Goal: Complete application form

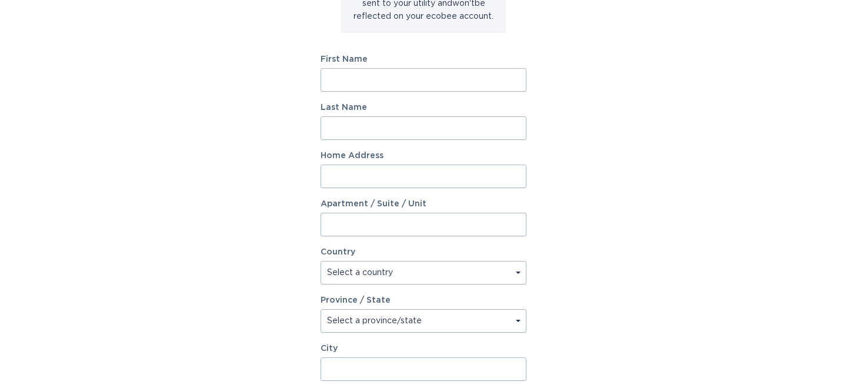
scroll to position [188, 0]
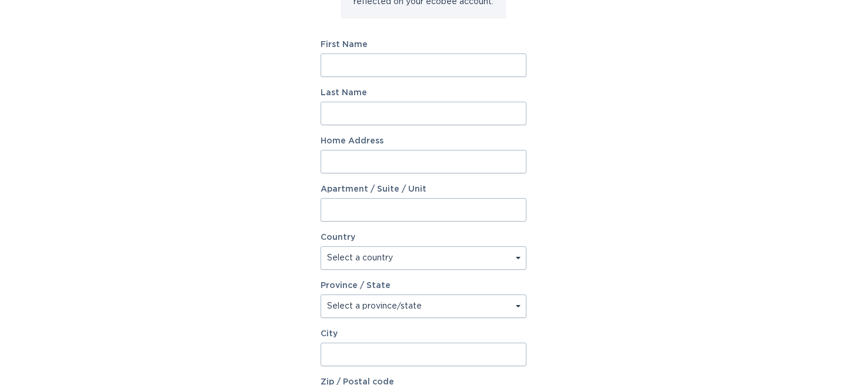
click at [402, 75] on input "First Name" at bounding box center [423, 65] width 206 height 24
click at [364, 66] on input "S" at bounding box center [423, 65] width 206 height 24
type input "[PERSON_NAME]"
type input "[STREET_ADDRESS]"
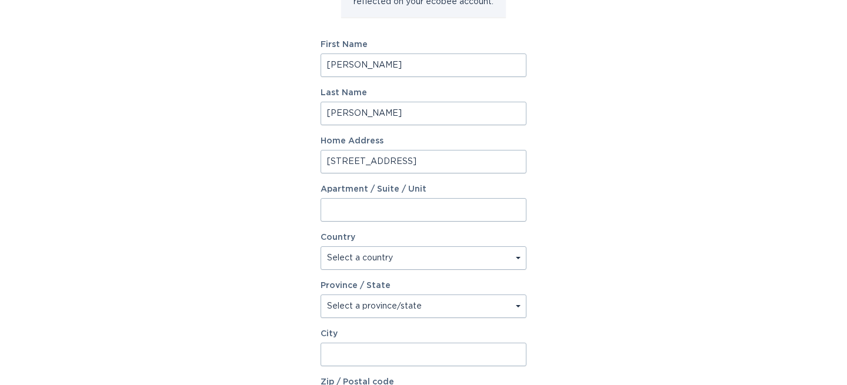
click at [409, 262] on select "Select a country [GEOGRAPHIC_DATA] [GEOGRAPHIC_DATA]" at bounding box center [423, 258] width 206 height 24
select select "US"
click at [355, 305] on select "Select a province/state [US_STATE] [US_STATE] [US_STATE] [US_STATE] [US_STATE] …" at bounding box center [423, 307] width 206 height 24
select select "SC"
click at [350, 346] on input "City" at bounding box center [423, 355] width 206 height 24
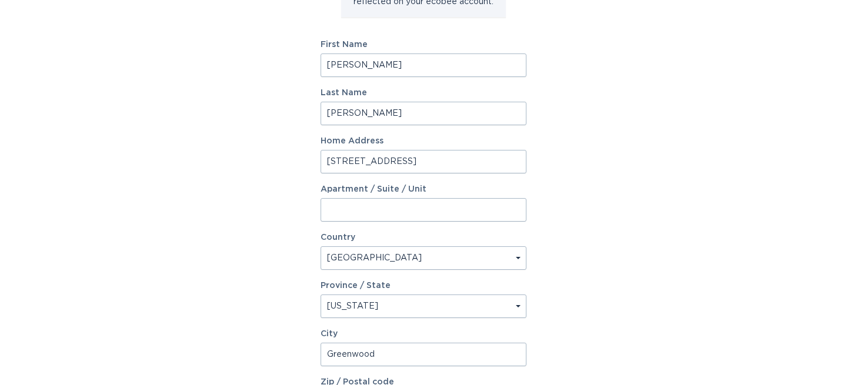
type input "Greenwood"
click at [737, 232] on div "Account Information To enrol in the savings program with your utility, please p…" at bounding box center [423, 172] width 847 height 650
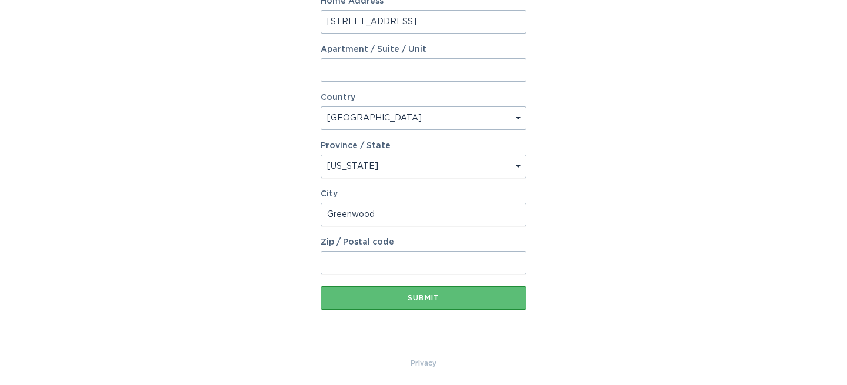
scroll to position [330, 0]
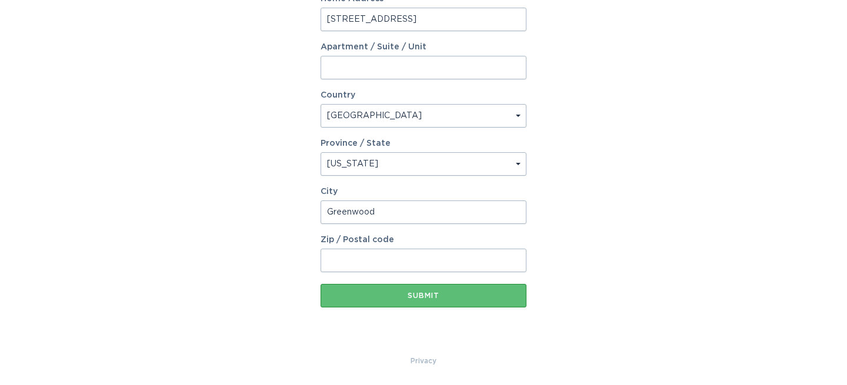
click at [340, 260] on input "Zip / Postal code" at bounding box center [423, 261] width 206 height 24
type input "29649"
click at [443, 299] on div "Submit" at bounding box center [423, 295] width 194 height 7
